Goal: Check status: Check status

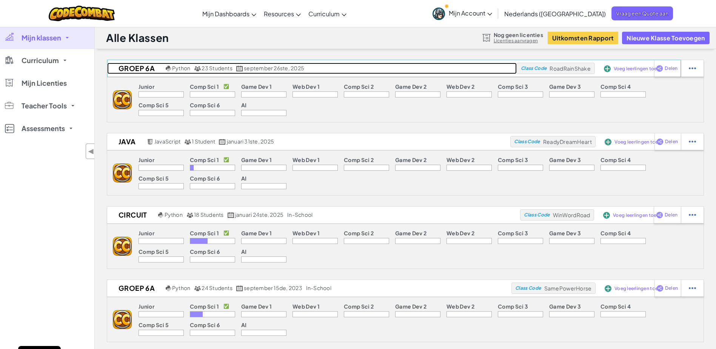
click at [138, 69] on h2 "groep 6a" at bounding box center [135, 68] width 57 height 11
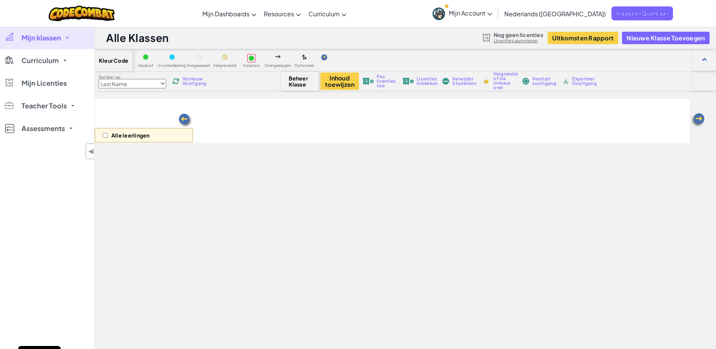
select select "560f1a9f22961295f9427742"
